Goal: Book appointment/travel/reservation

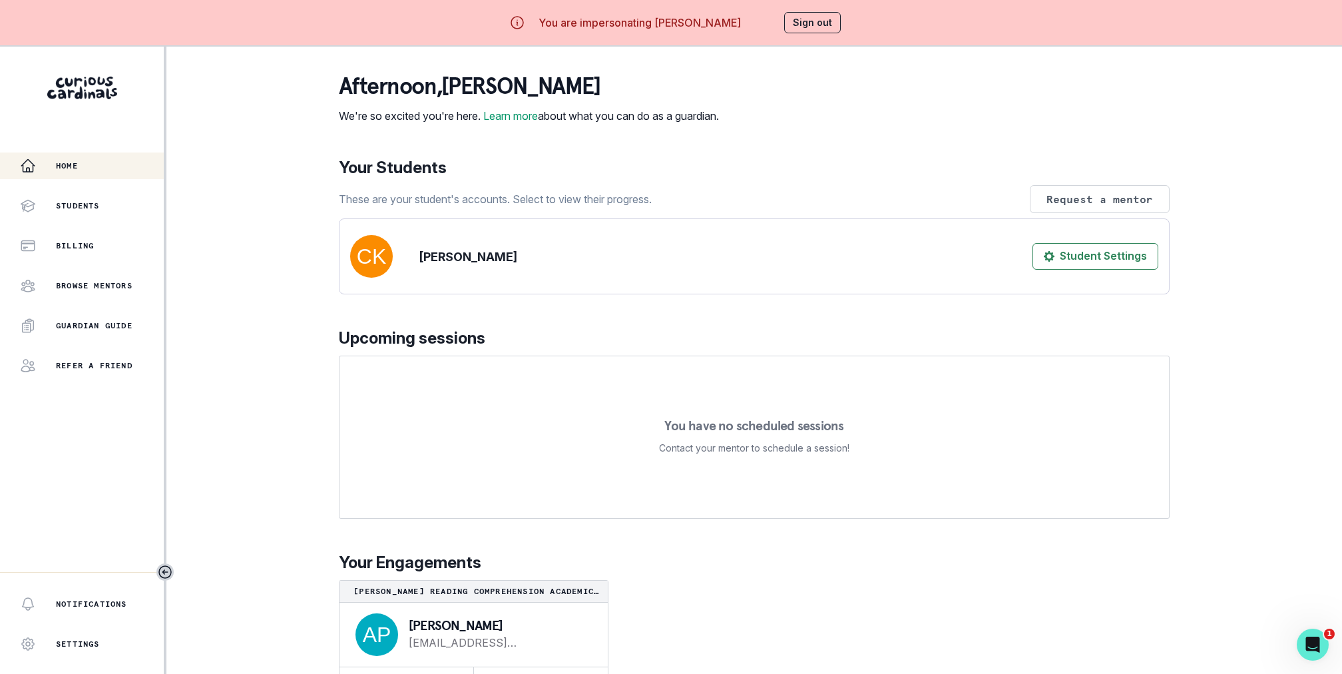
scroll to position [47, 0]
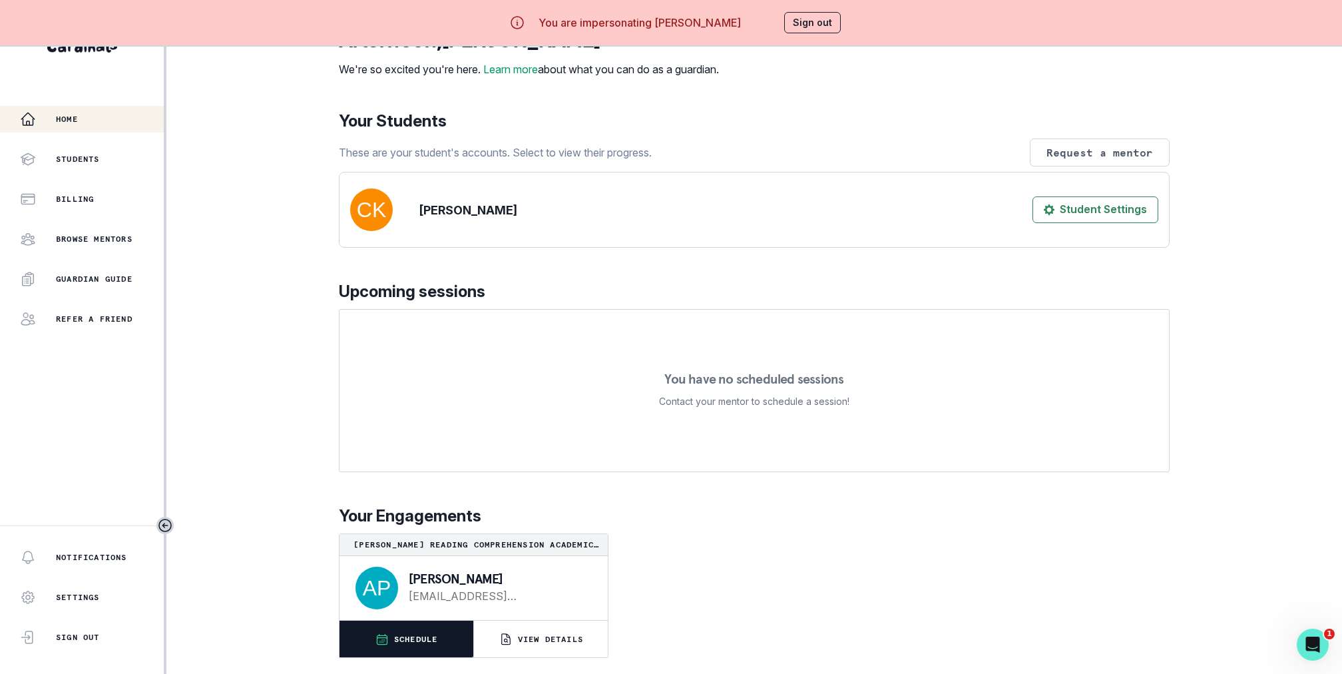
click at [441, 645] on button "SCHEDULE" at bounding box center [407, 638] width 134 height 37
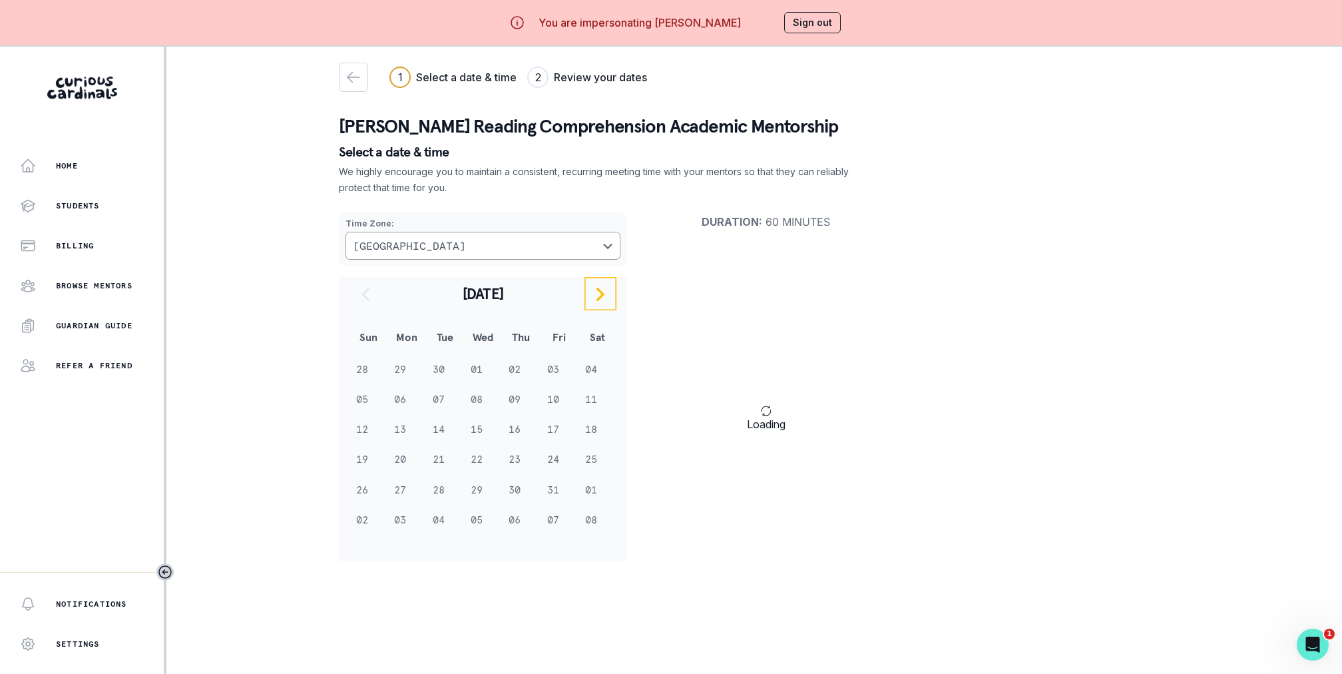
click at [596, 294] on icon "navigate to next month" at bounding box center [600, 294] width 16 height 16
click at [369, 288] on icon "navigate to previous month" at bounding box center [365, 294] width 9 height 14
click at [768, 272] on div "Time Zone : [GEOGRAPHIC_DATA] Duration : 60 minutes" at bounding box center [622, 239] width 566 height 76
